Goal: Navigation & Orientation: Go to known website

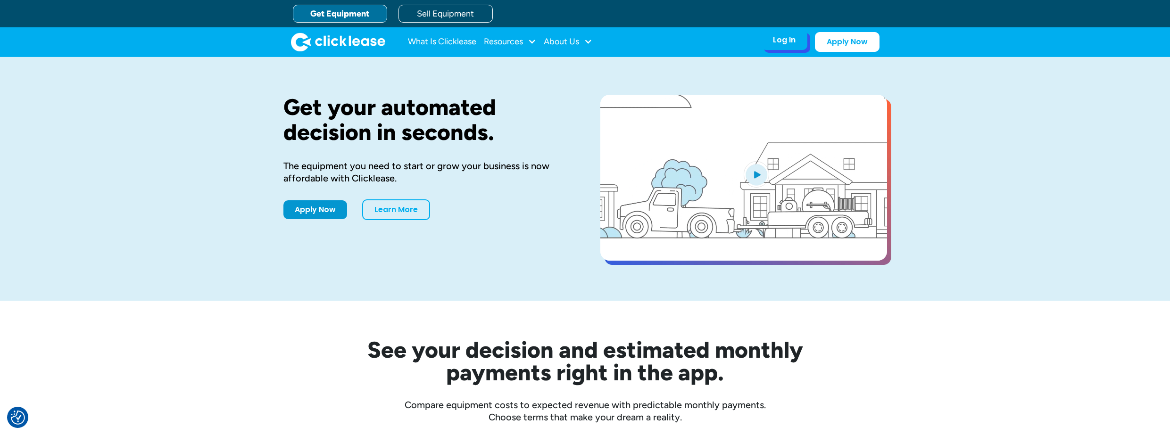
click at [780, 37] on div "Log In" at bounding box center [784, 39] width 23 height 9
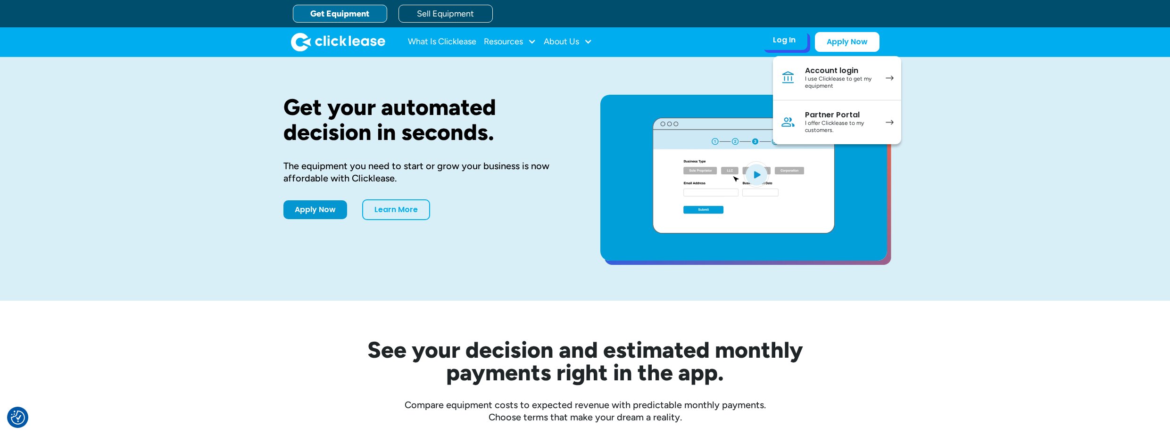
click at [848, 72] on div "Account login" at bounding box center [840, 70] width 71 height 9
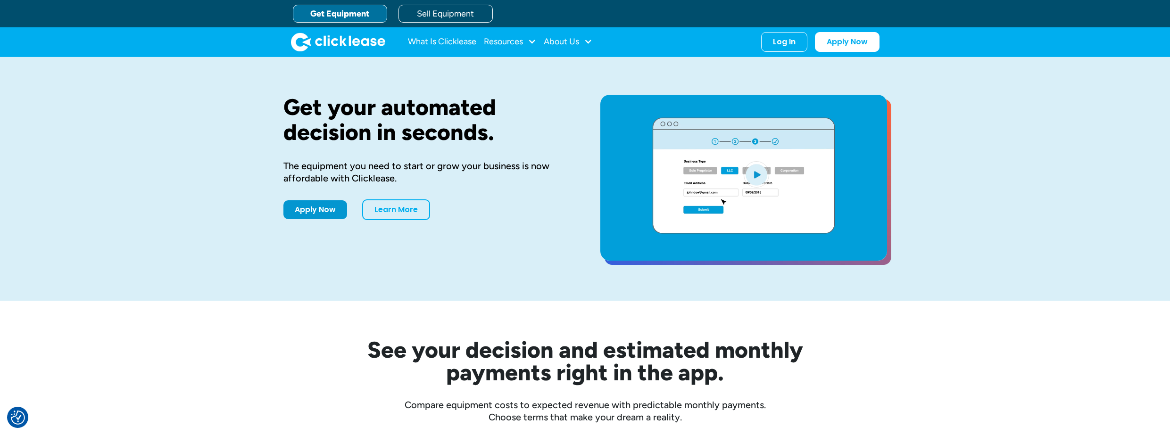
click at [349, 41] on img "home" at bounding box center [338, 42] width 94 height 19
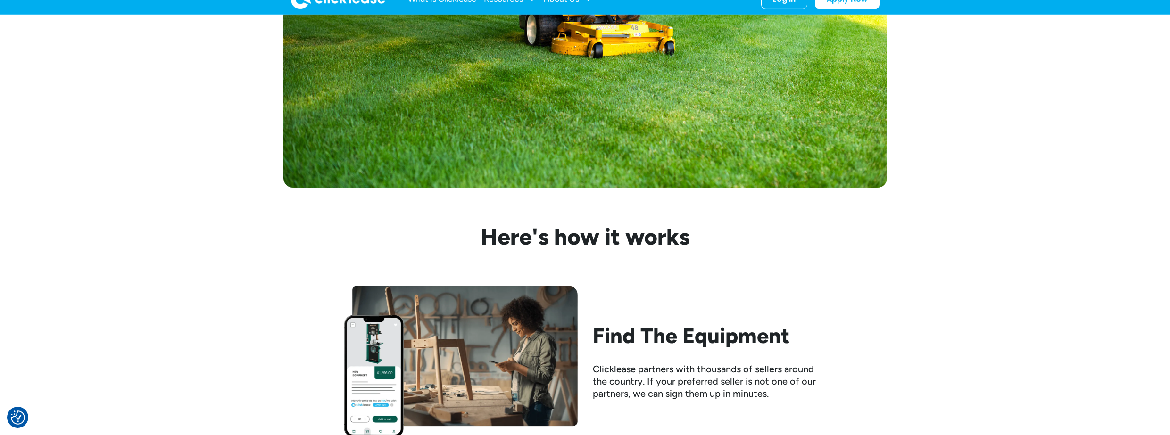
scroll to position [896, 0]
